Goal: Entertainment & Leisure: Browse casually

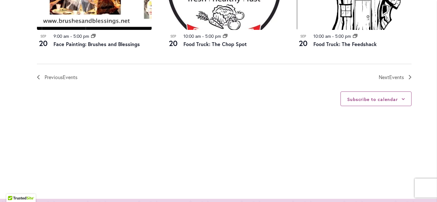
scroll to position [809, 0]
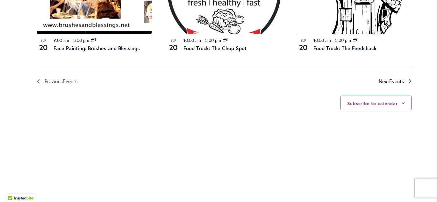
click at [402, 80] on span "Events" at bounding box center [396, 81] width 15 height 7
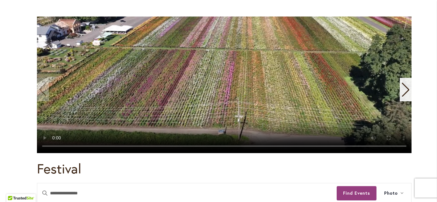
scroll to position [176, 0]
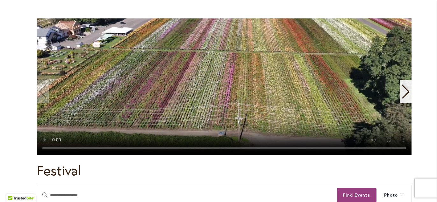
click at [405, 89] on icon "Next slide" at bounding box center [405, 92] width 9 height 14
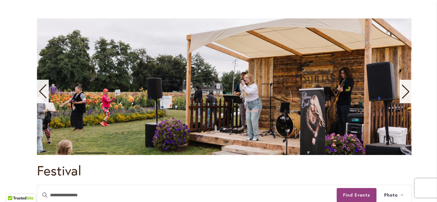
click at [405, 89] on icon "Next slide" at bounding box center [405, 92] width 9 height 14
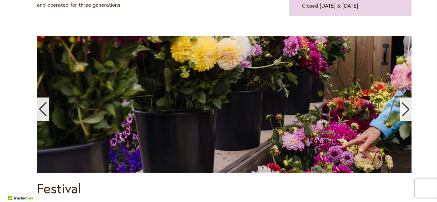
scroll to position [159, 0]
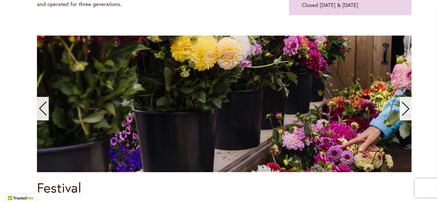
click at [405, 108] on icon "Next slide" at bounding box center [405, 109] width 9 height 14
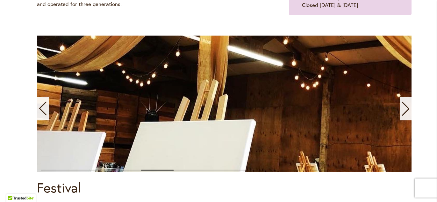
click at [405, 107] on icon "Next slide" at bounding box center [405, 109] width 9 height 14
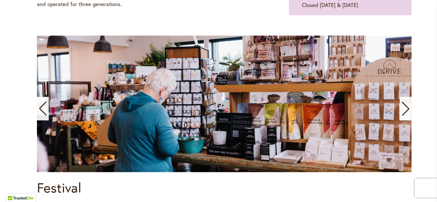
click at [405, 107] on icon "Next slide" at bounding box center [405, 109] width 9 height 14
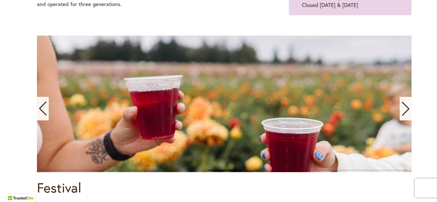
click at [405, 107] on icon "Next slide" at bounding box center [405, 109] width 9 height 14
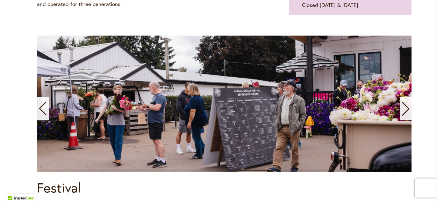
click at [405, 107] on icon "Next slide" at bounding box center [405, 109] width 9 height 14
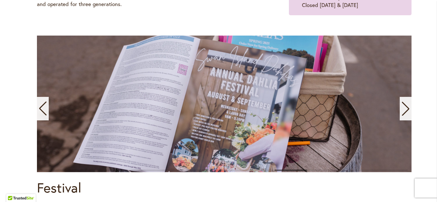
click at [405, 107] on icon "Next slide" at bounding box center [405, 109] width 9 height 14
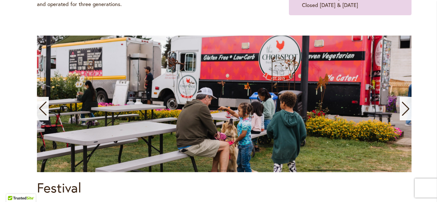
click at [405, 107] on icon "Next slide" at bounding box center [405, 109] width 9 height 14
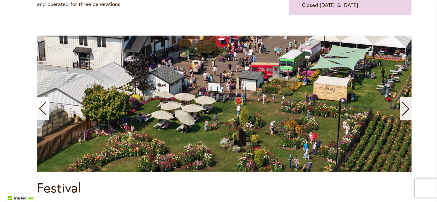
click at [405, 107] on icon "Next slide" at bounding box center [405, 109] width 9 height 14
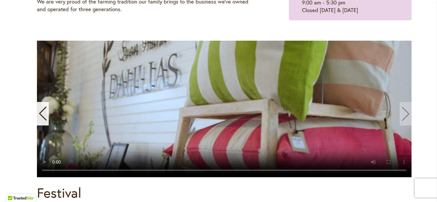
scroll to position [157, 0]
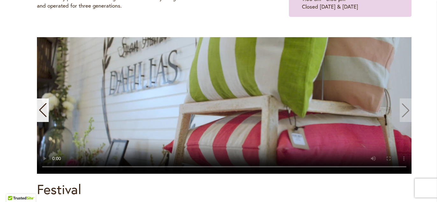
click at [404, 109] on video "11 / 11" at bounding box center [224, 105] width 374 height 137
click at [405, 109] on video "11 / 11" at bounding box center [224, 105] width 374 height 137
